Goal: Transaction & Acquisition: Book appointment/travel/reservation

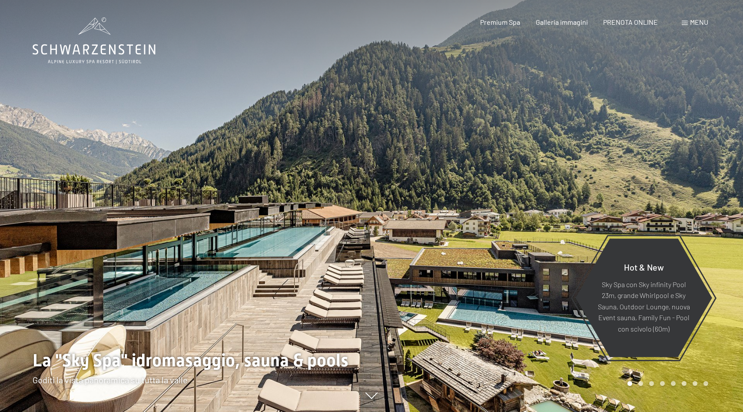
click at [624, 24] on span "PRENOTA ONLINE" at bounding box center [630, 22] width 55 height 8
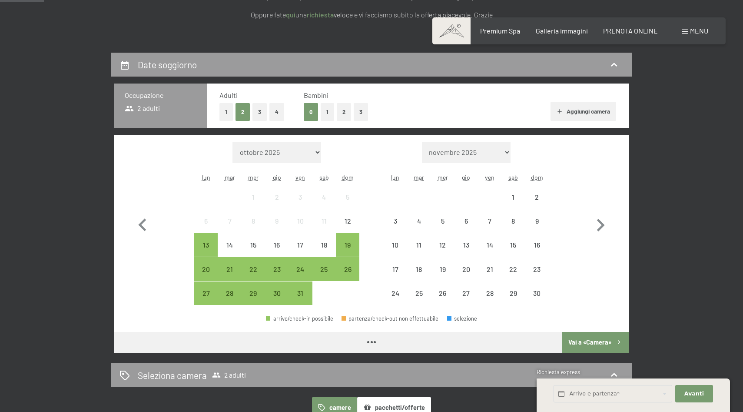
scroll to position [191, 0]
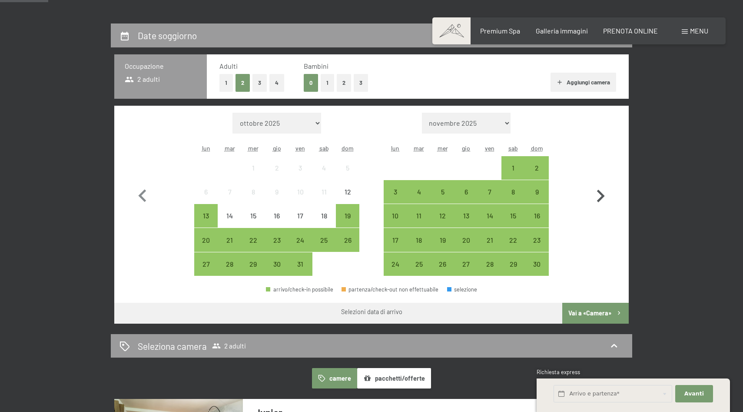
click at [600, 193] on icon "button" at bounding box center [601, 195] width 8 height 13
select select "[DATE]"
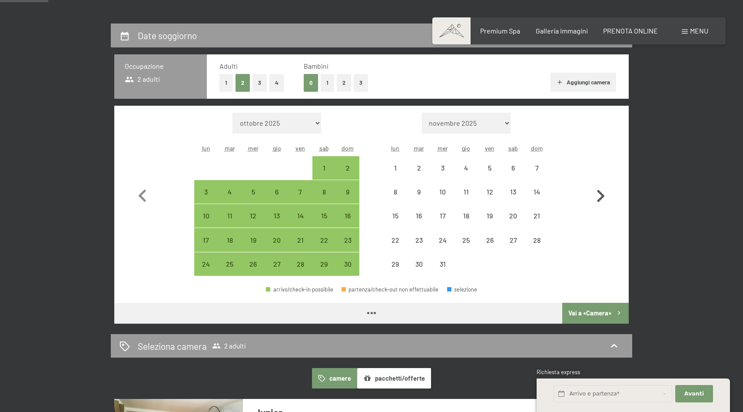
select select "[DATE]"
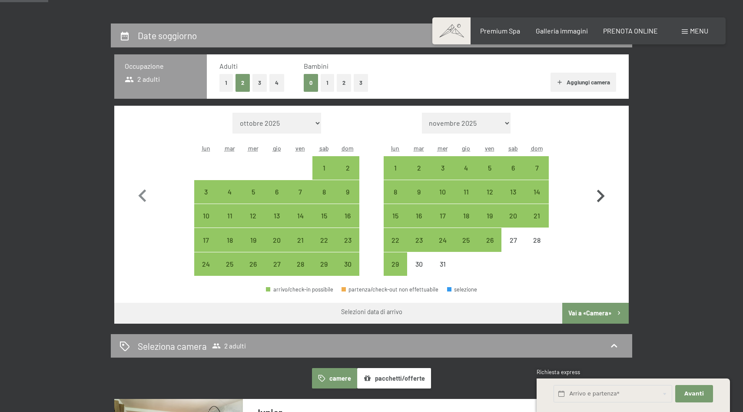
click at [603, 194] on icon "button" at bounding box center [601, 195] width 8 height 13
select select "[DATE]"
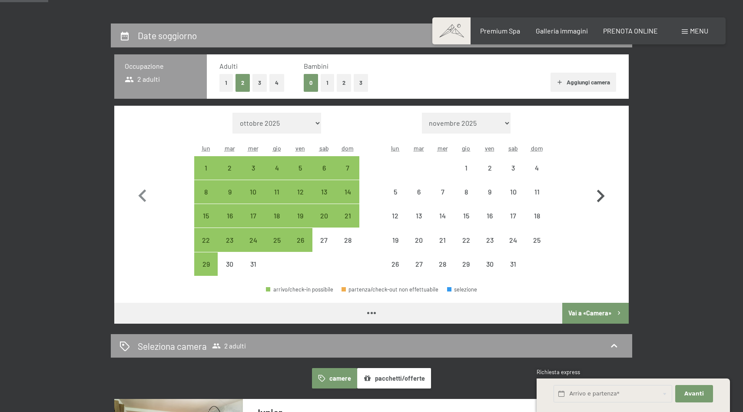
click at [603, 194] on icon "button" at bounding box center [601, 195] width 8 height 13
select select "[DATE]"
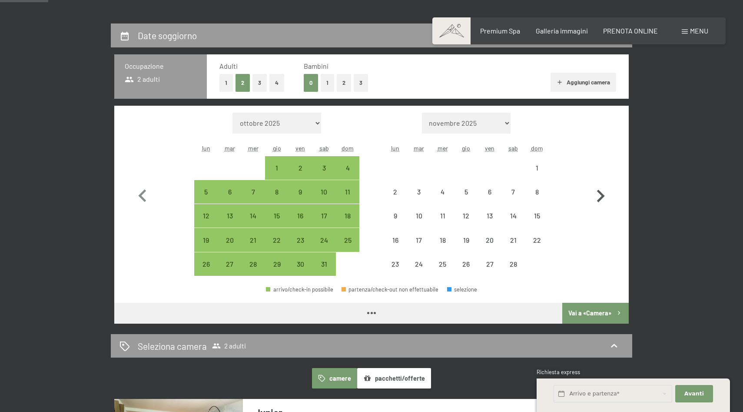
select select "[DATE]"
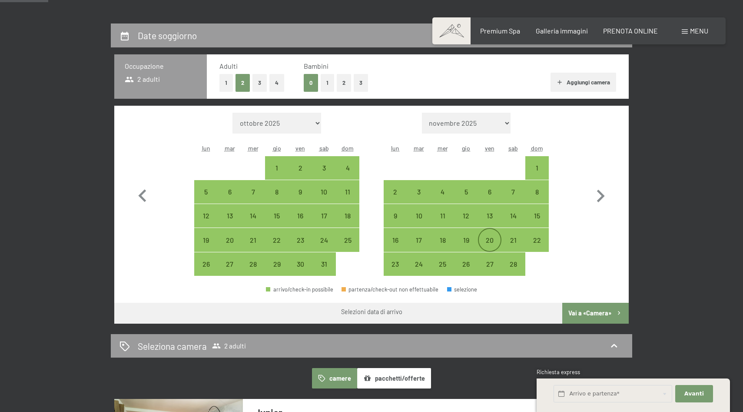
click at [489, 240] on div "20" at bounding box center [490, 247] width 22 height 22
select select "[DATE]"
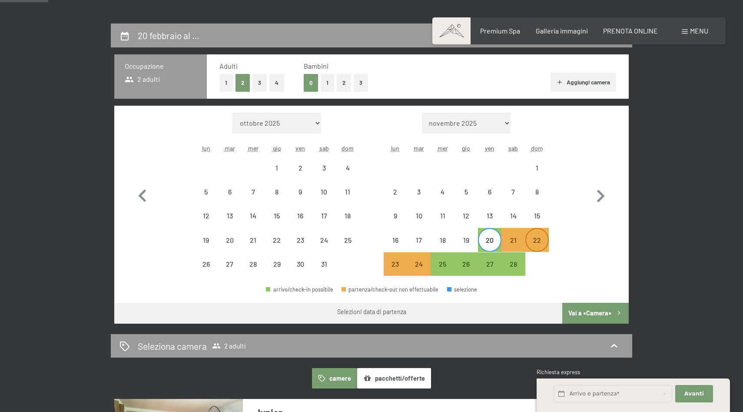
click at [545, 243] on div "22" at bounding box center [537, 247] width 22 height 22
select select "[DATE]"
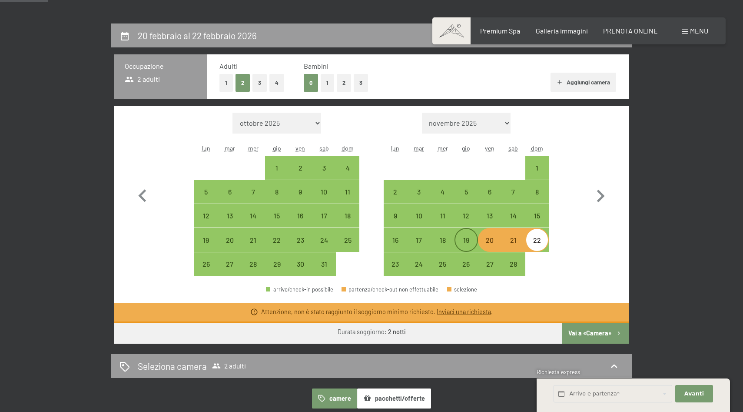
click at [468, 241] on div "19" at bounding box center [466, 247] width 22 height 22
select select "[DATE]"
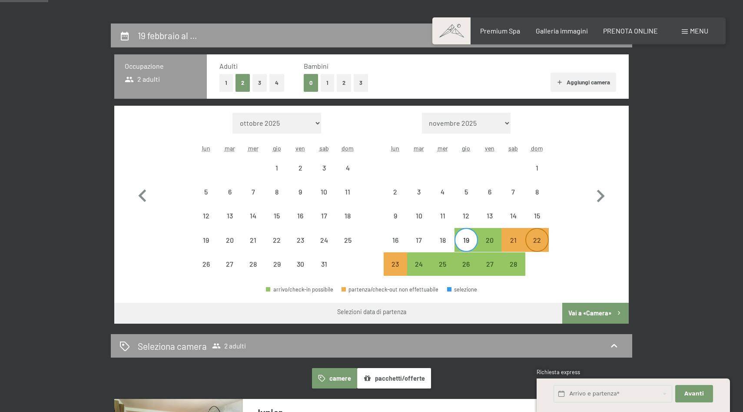
click at [539, 236] on div "22" at bounding box center [537, 247] width 22 height 22
select select "[DATE]"
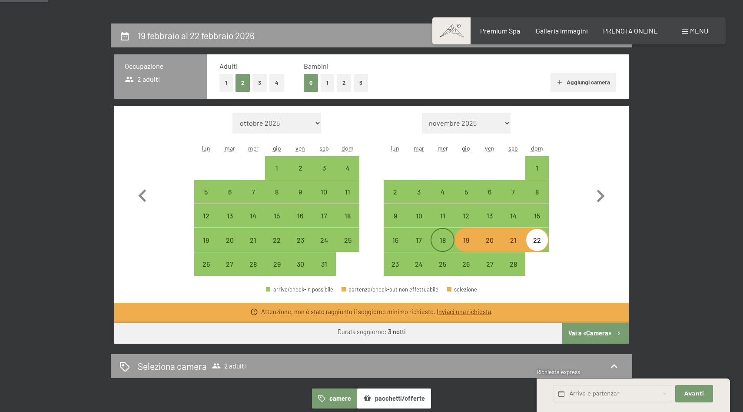
click at [440, 242] on div "18" at bounding box center [443, 247] width 22 height 22
select select "[DATE]"
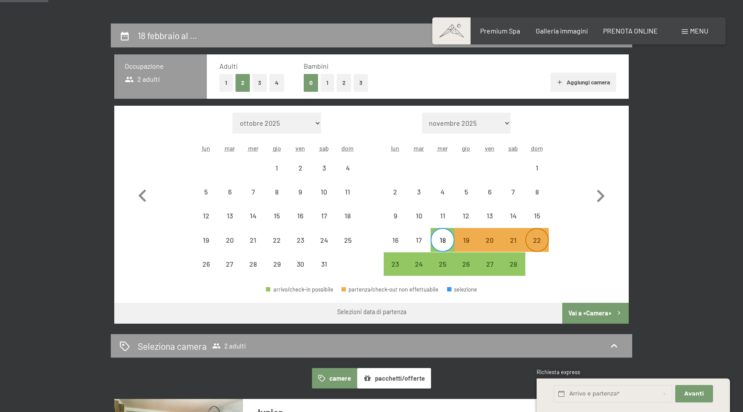
click at [540, 241] on div "22" at bounding box center [537, 247] width 22 height 22
select select "[DATE]"
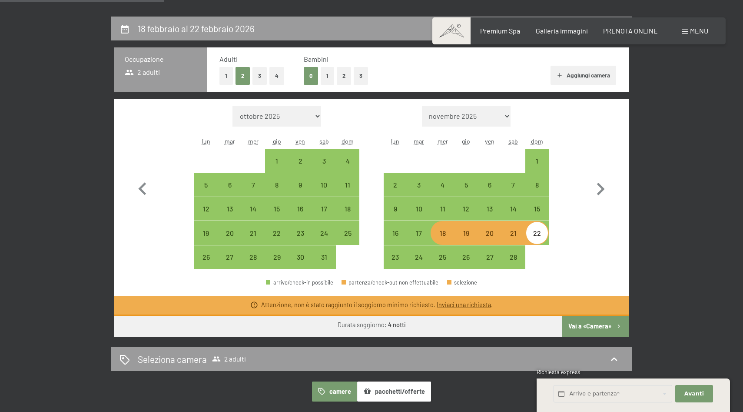
scroll to position [207, 0]
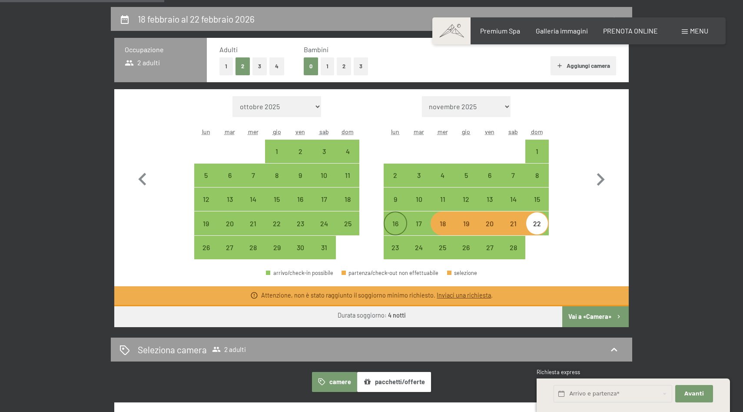
click at [387, 230] on div "16" at bounding box center [396, 231] width 22 height 22
select select "[DATE]"
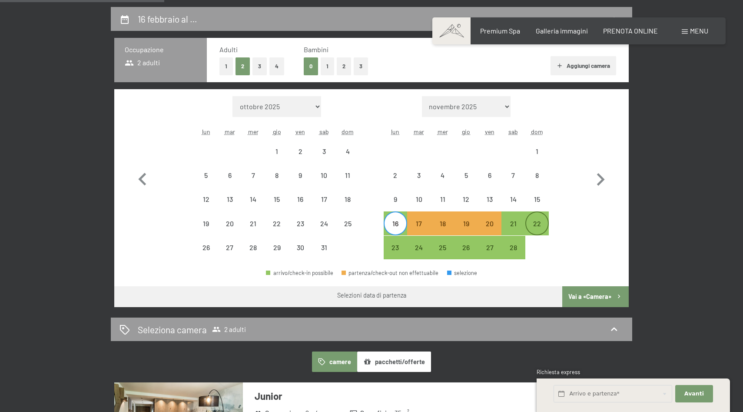
click at [528, 229] on div "22" at bounding box center [537, 231] width 22 height 22
select select "[DATE]"
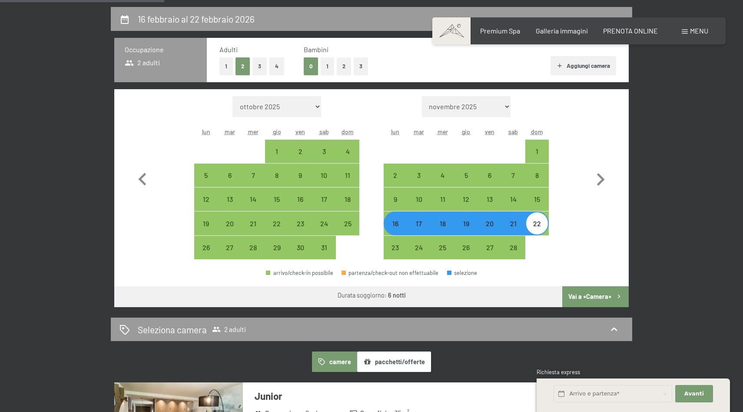
click at [414, 226] on div "17" at bounding box center [419, 231] width 22 height 22
select select "[DATE]"
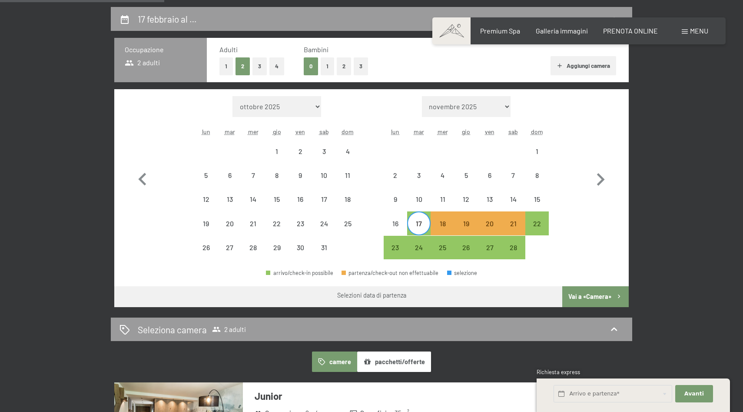
click at [557, 222] on div "Mese/anno ottobre 2025 novembre 2025 dicembre 2025 gennaio 2026 febbraio 2026 m…" at bounding box center [372, 177] width 484 height 163
click at [541, 225] on div "22" at bounding box center [537, 231] width 22 height 22
select select "[DATE]"
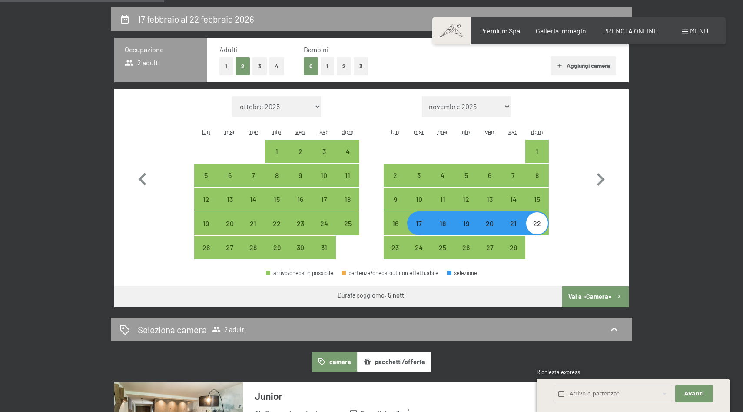
click at [594, 299] on button "Vai a «Camera»" at bounding box center [595, 296] width 66 height 21
select select "[DATE]"
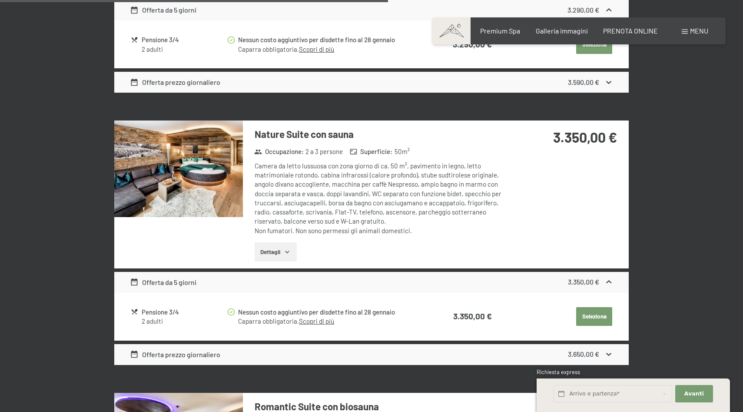
scroll to position [1329, 0]
